Goal: Navigation & Orientation: Find specific page/section

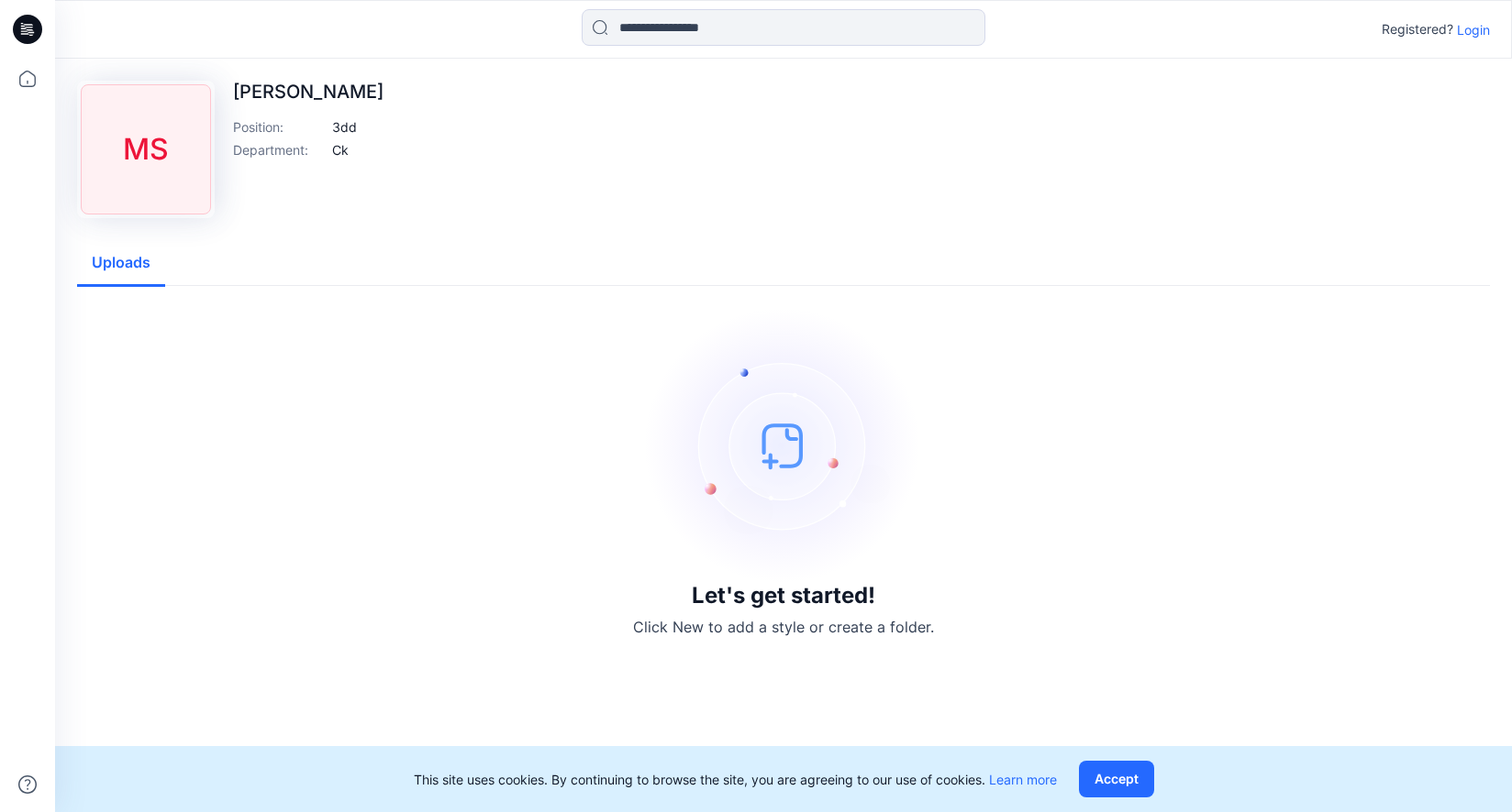
click at [1473, 34] on p "Login" at bounding box center [1473, 30] width 33 height 19
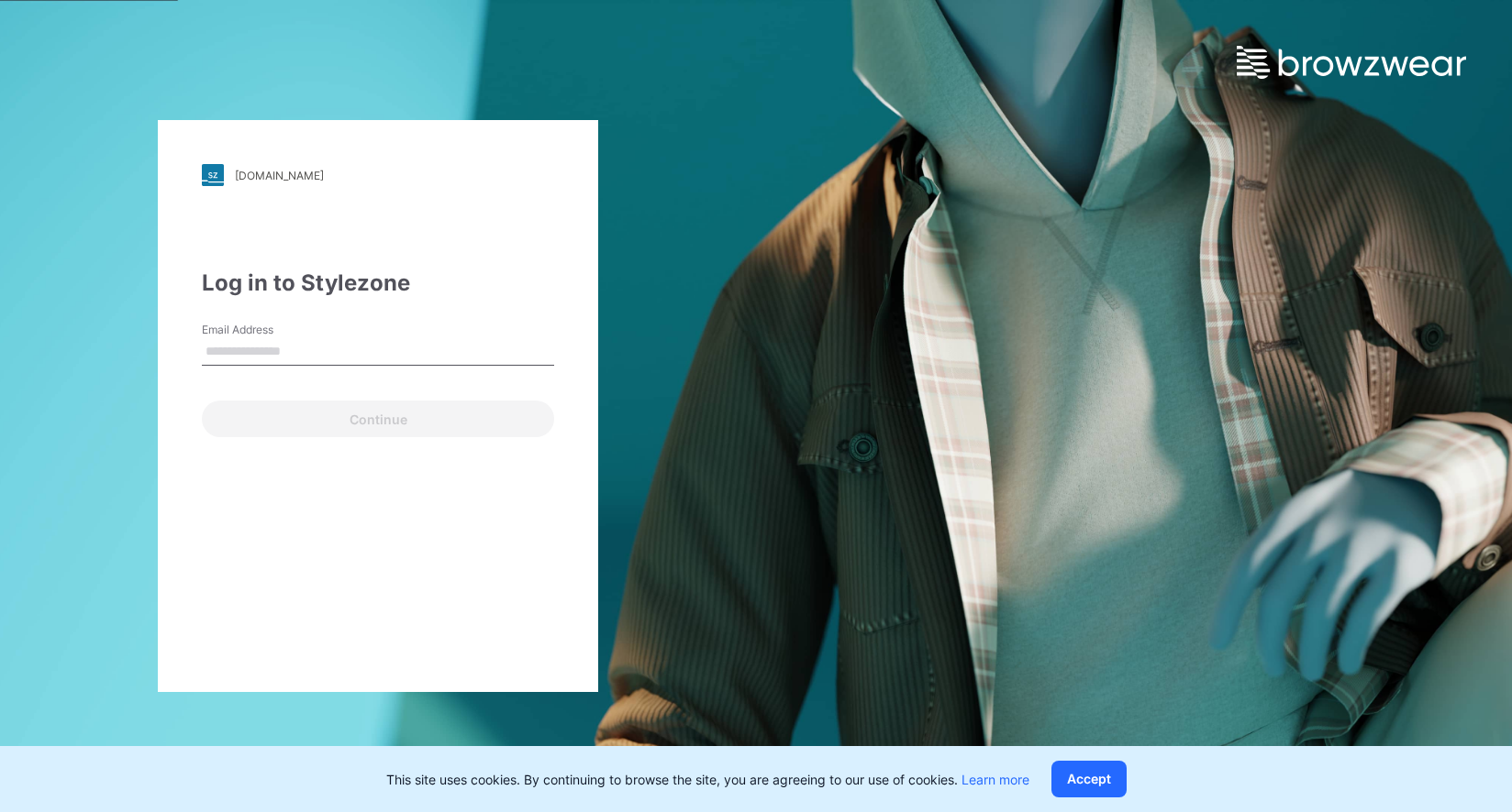
click at [249, 353] on input "Email Address" at bounding box center [378, 352] width 352 height 27
type input "**********"
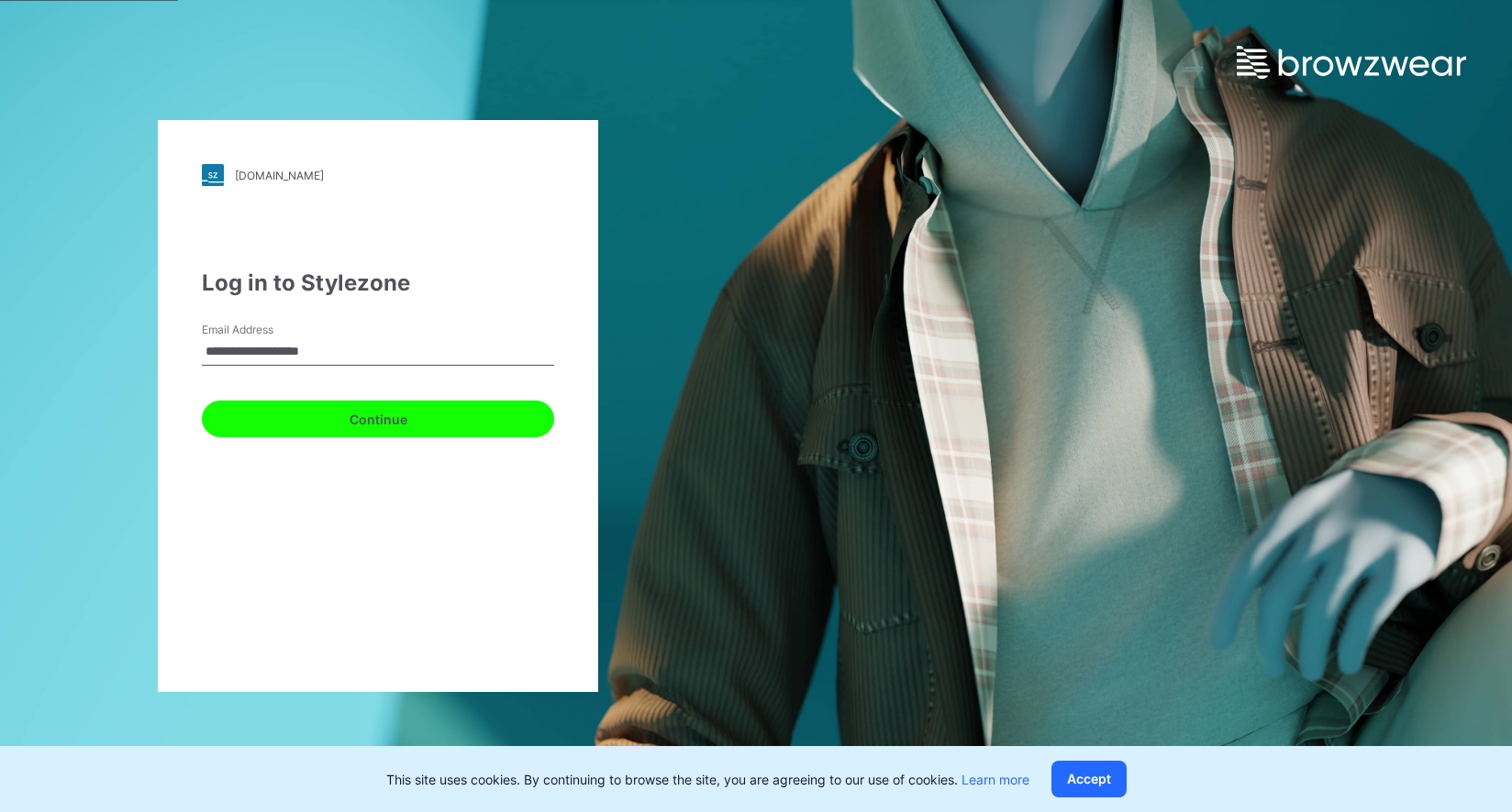
click at [345, 423] on button "Continue" at bounding box center [378, 419] width 352 height 37
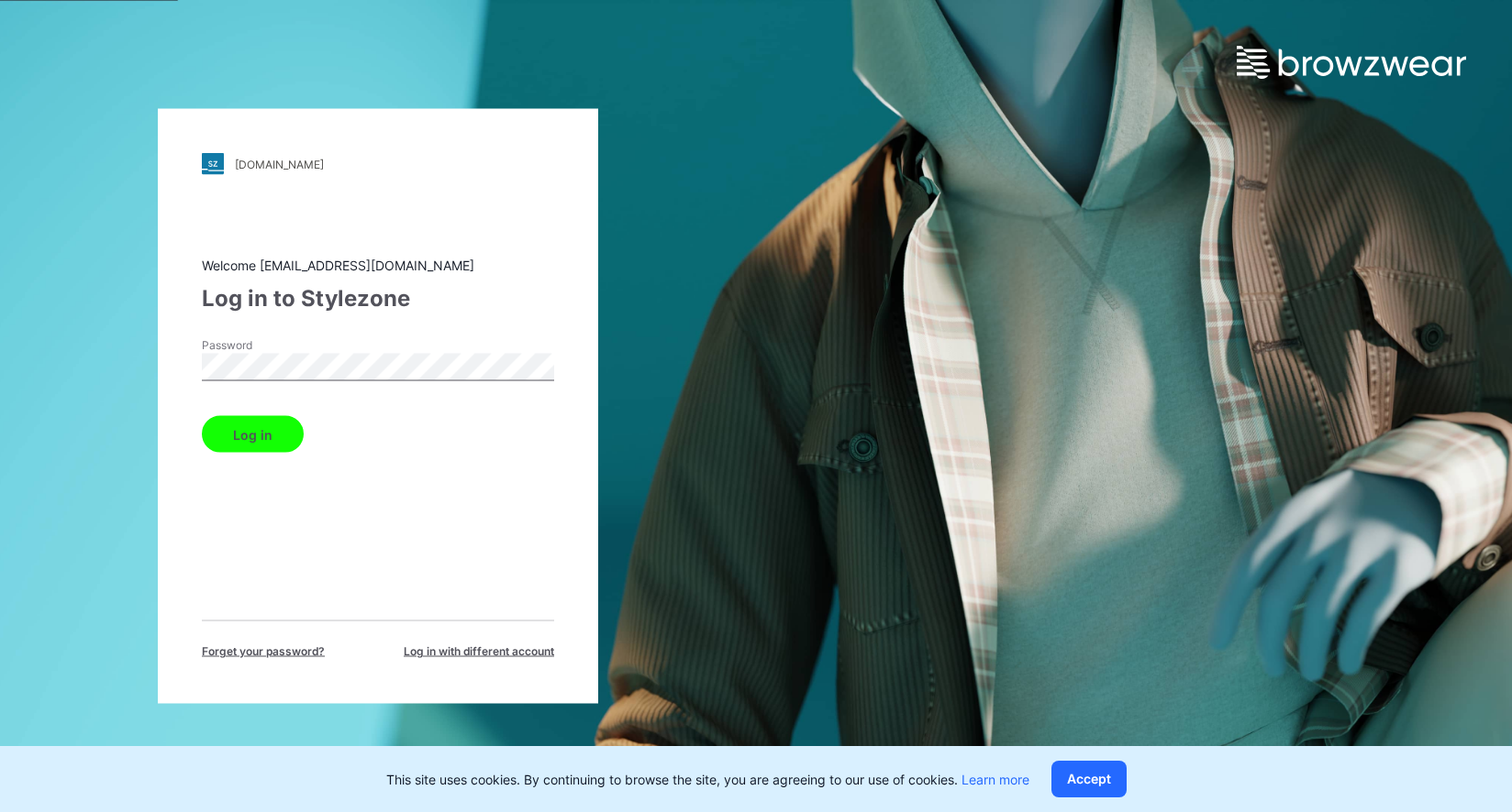
click at [201, 416] on button "Log in" at bounding box center [252, 435] width 102 height 37
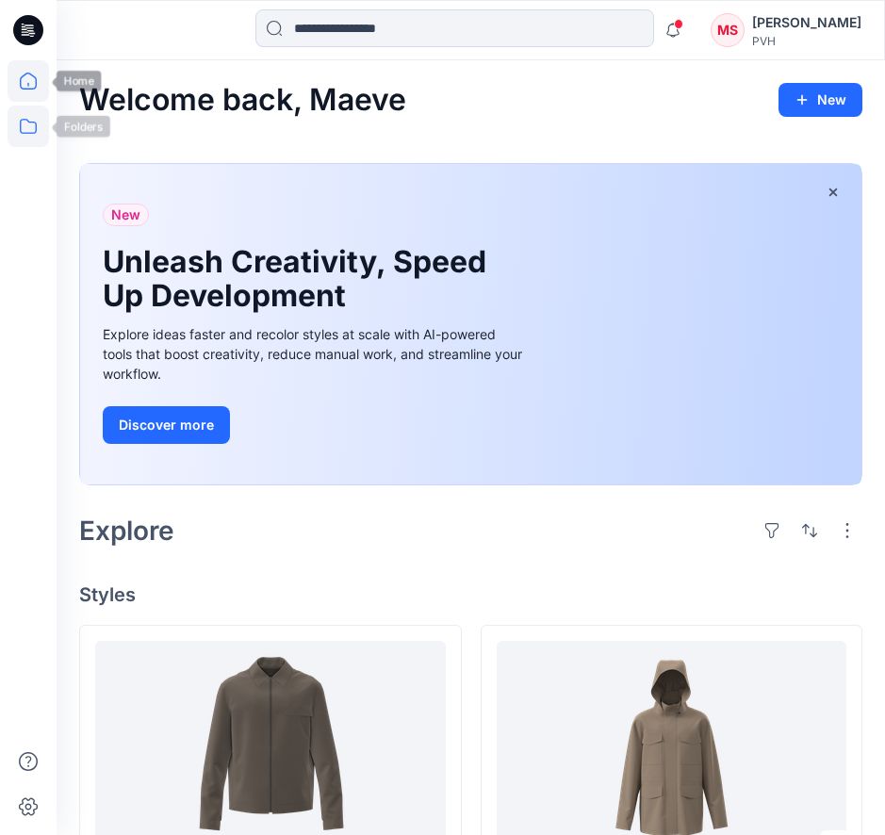
click at [28, 146] on icon at bounding box center [28, 126] width 41 height 41
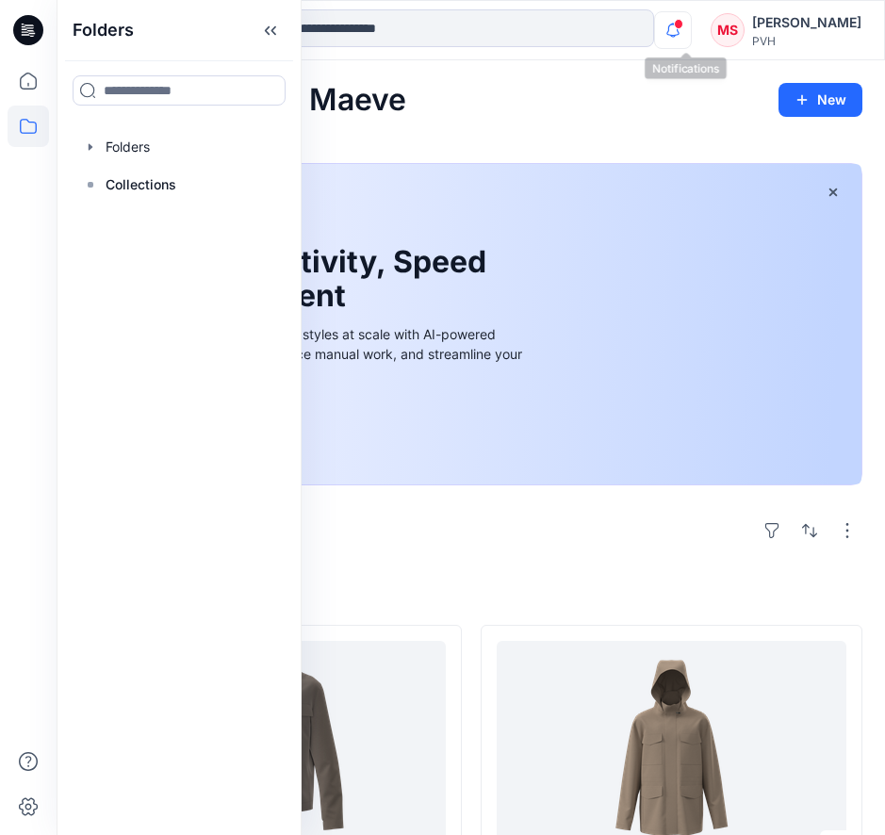
click at [680, 35] on icon "button" at bounding box center [673, 30] width 13 height 12
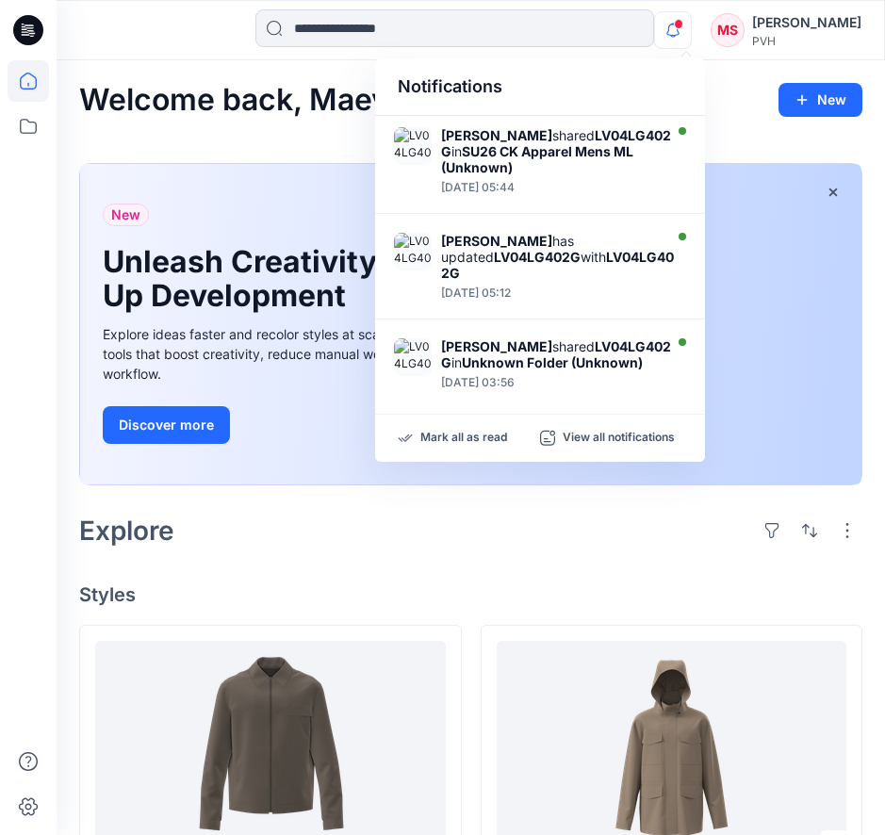
click at [626, 84] on div "Notifications" at bounding box center [540, 87] width 330 height 58
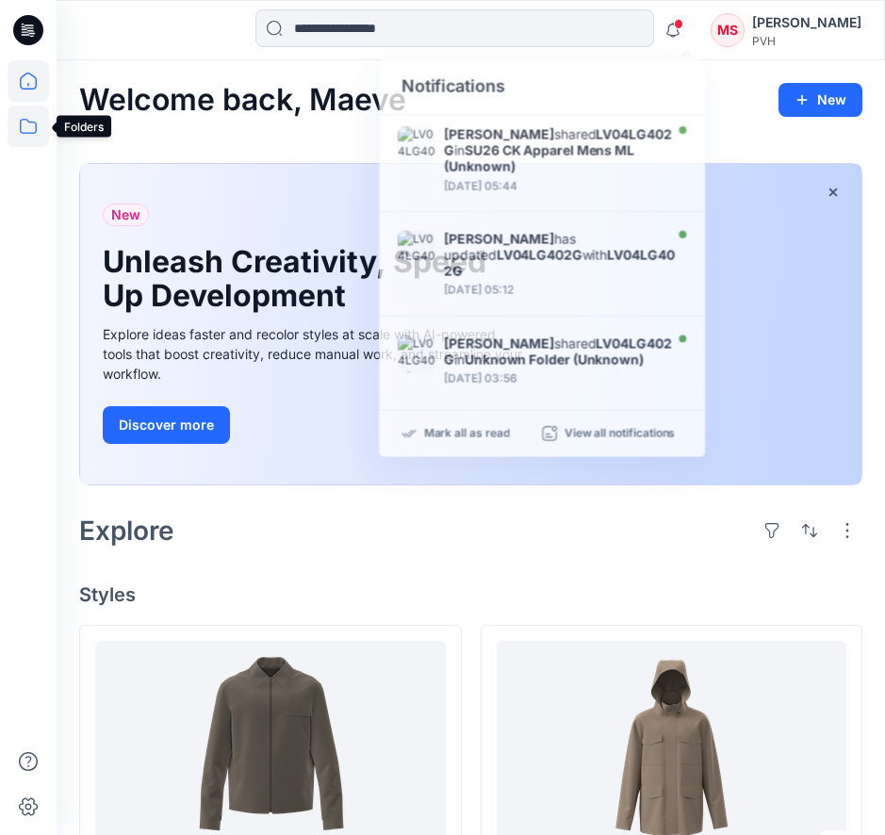
click at [15, 122] on icon at bounding box center [28, 126] width 41 height 41
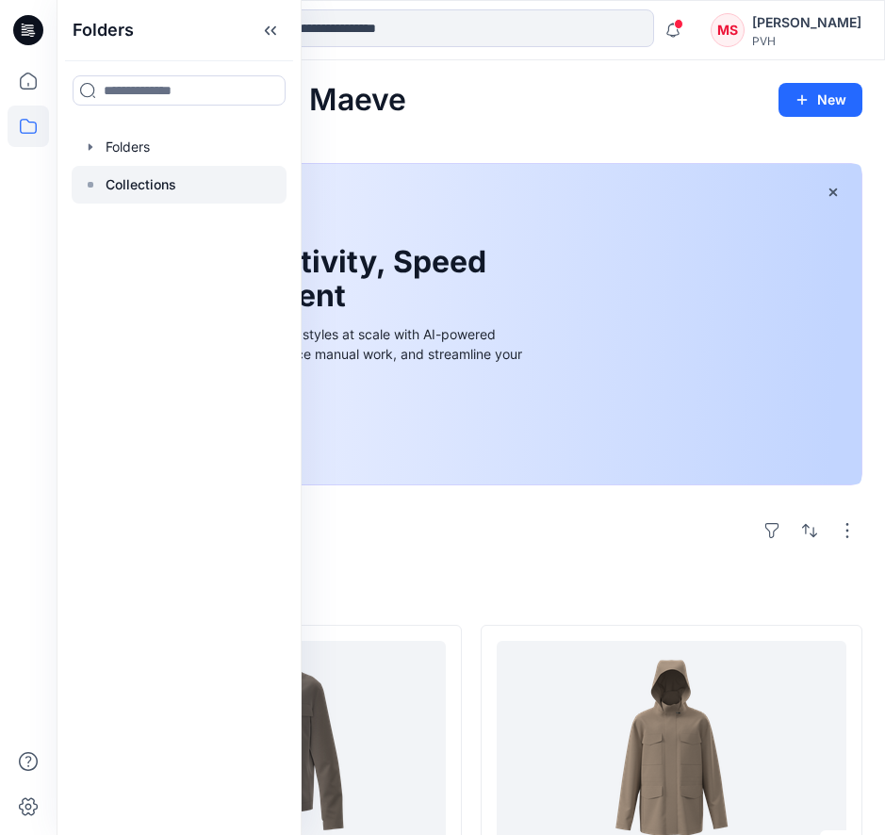
click at [130, 193] on p "Collections" at bounding box center [141, 185] width 71 height 23
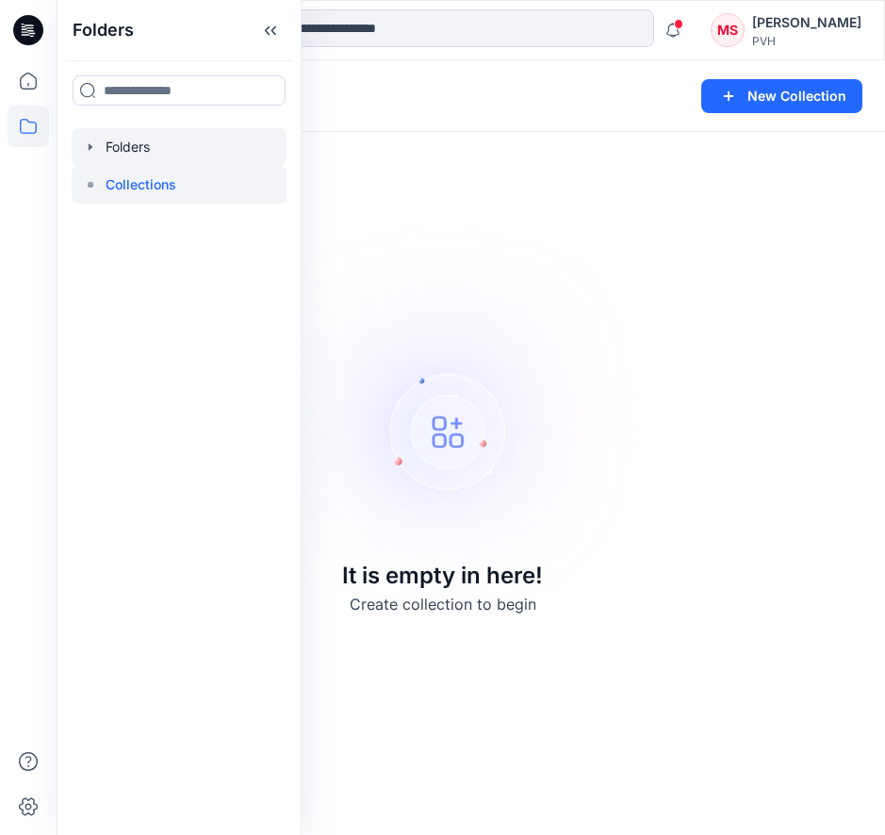
click at [127, 158] on div at bounding box center [179, 147] width 215 height 38
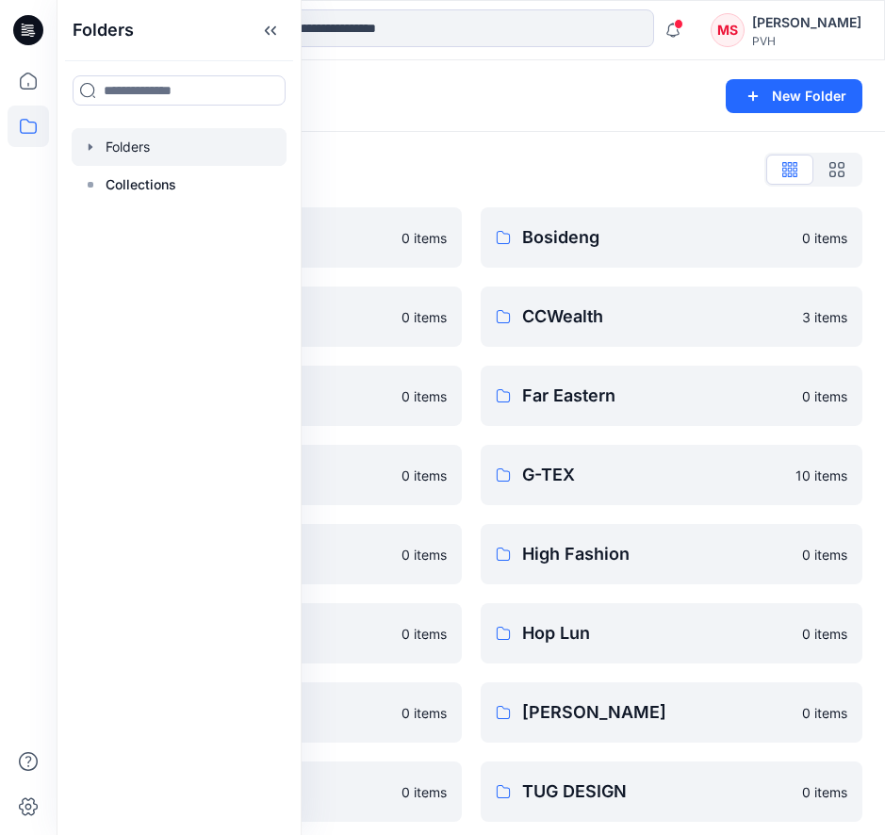
click at [587, 135] on div "Folders List AmPhil 0 items Brandix 0 items DeltaGalil 0 items Fu Yuan 0 items …" at bounding box center [471, 528] width 829 height 792
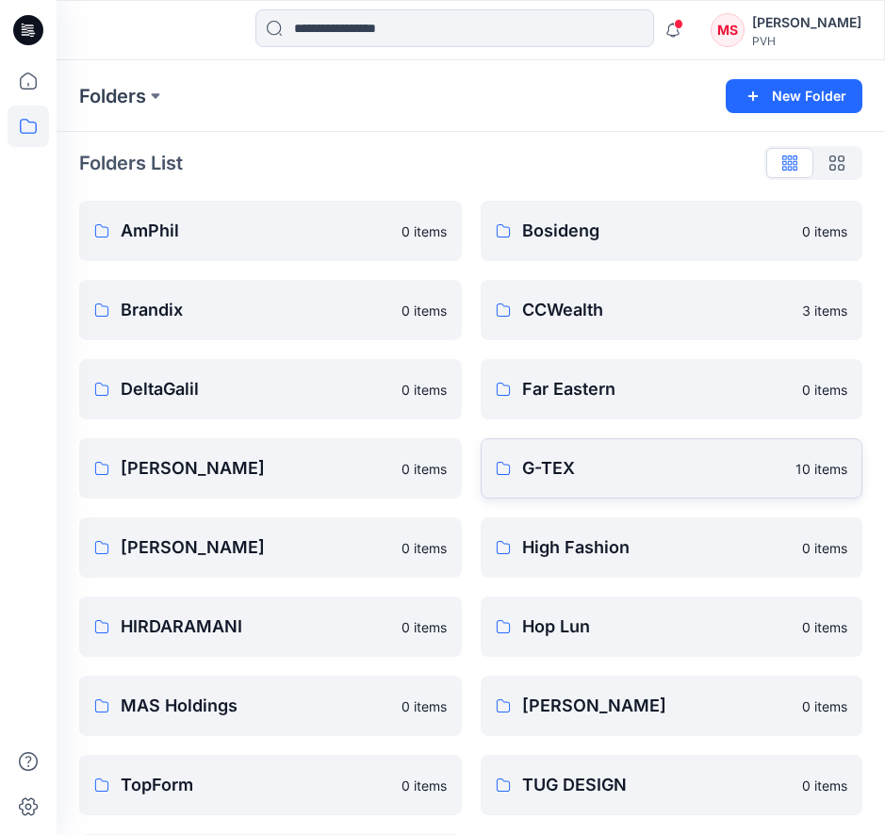
scroll to position [89, 0]
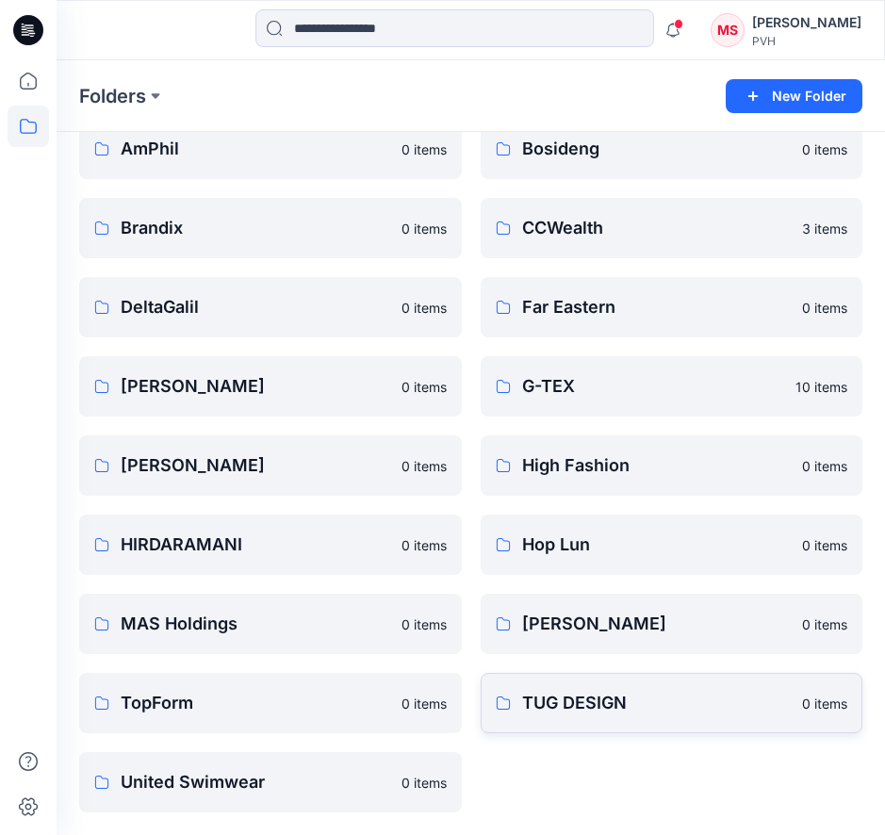
click at [557, 690] on p "TUG DESIGN" at bounding box center [657, 703] width 270 height 26
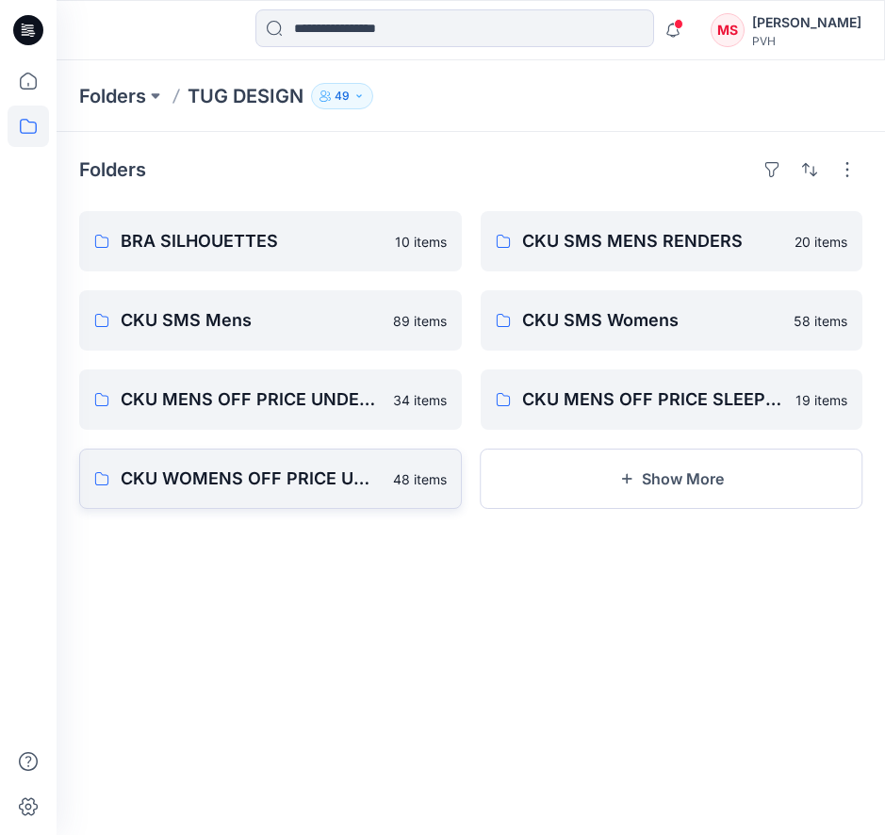
click at [287, 487] on p "CKU WOMENS OFF PRICE UNDERWEAR" at bounding box center [251, 479] width 261 height 26
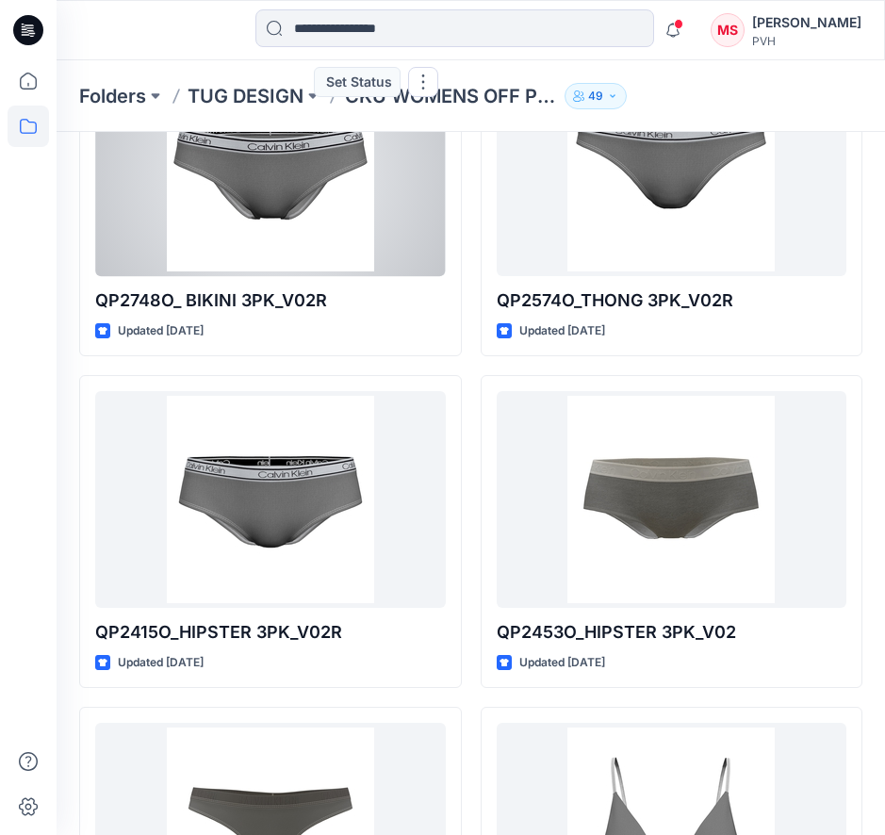
scroll to position [2766, 0]
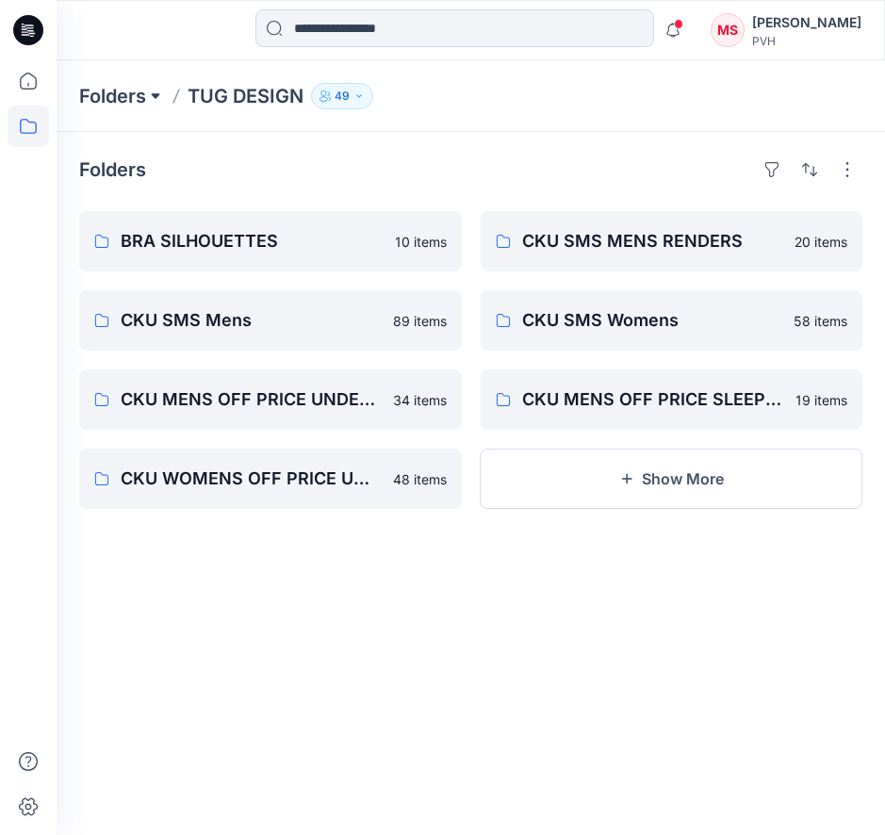
click at [158, 91] on button at bounding box center [155, 96] width 19 height 26
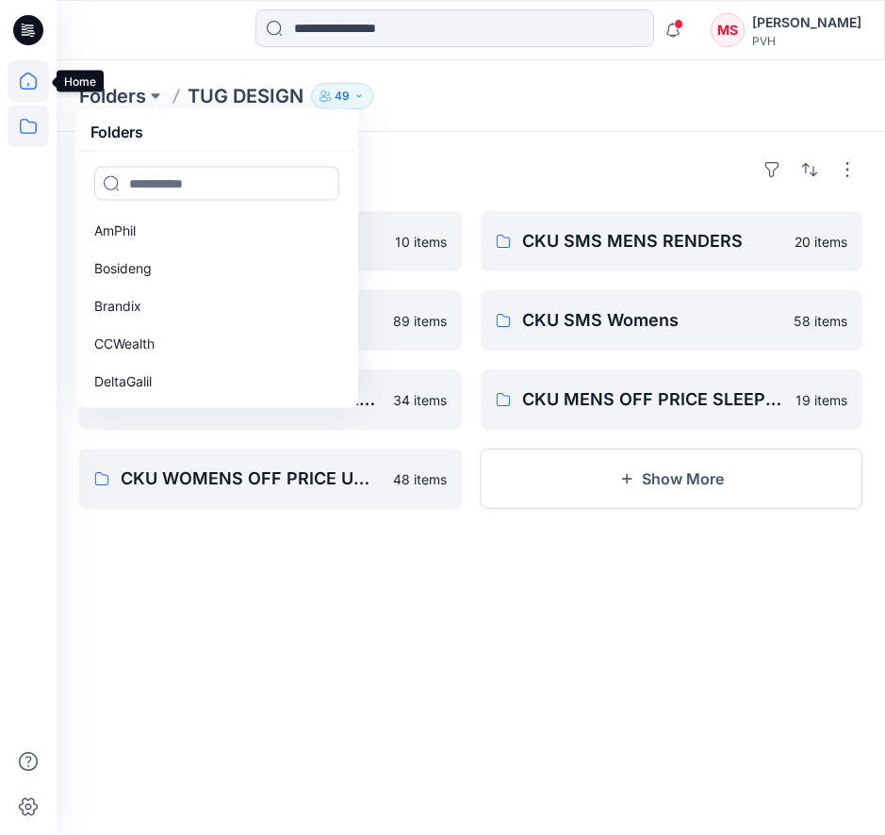
click at [25, 74] on icon at bounding box center [28, 81] width 17 height 17
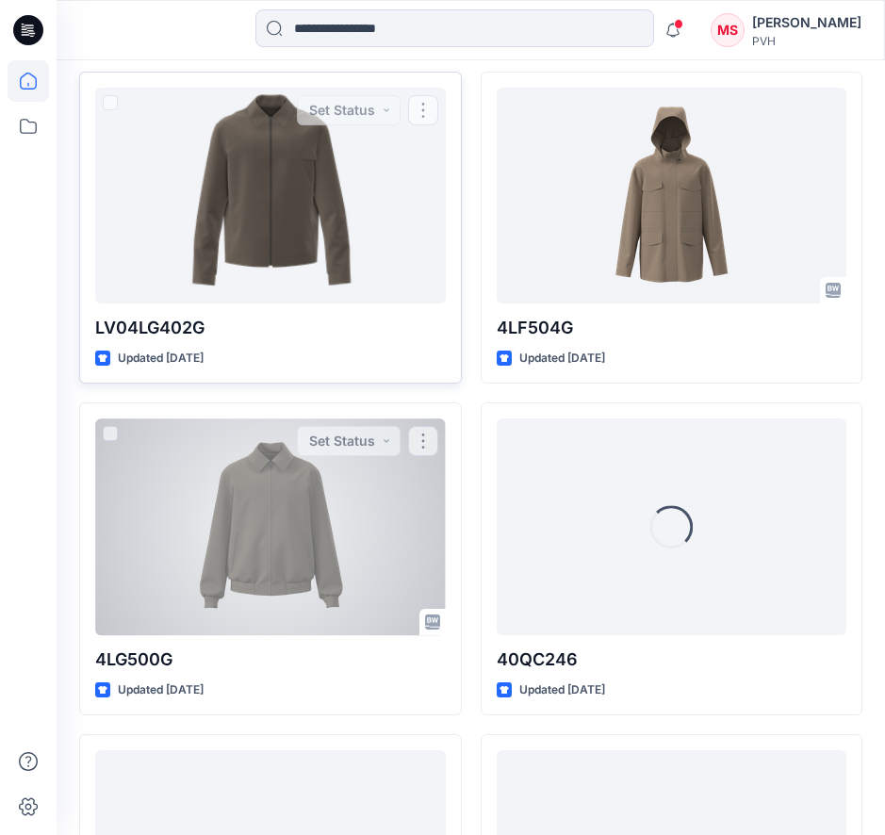
scroll to position [609, 0]
